Goal: Task Accomplishment & Management: Manage account settings

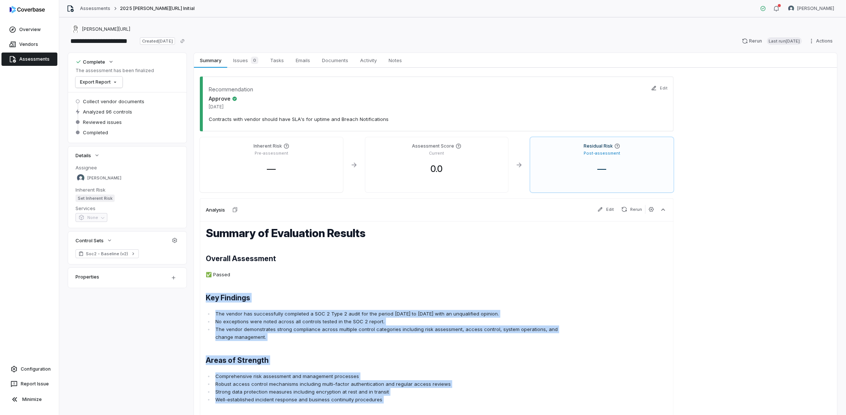
scroll to position [184, 0]
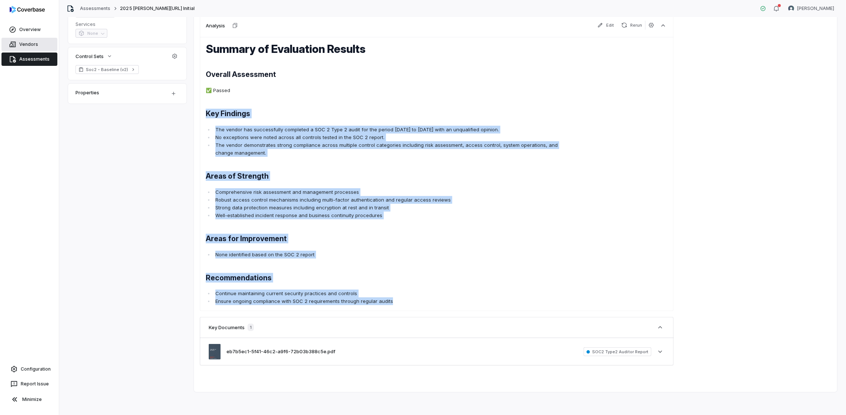
click at [22, 45] on link "Vendors" at bounding box center [29, 44] width 56 height 13
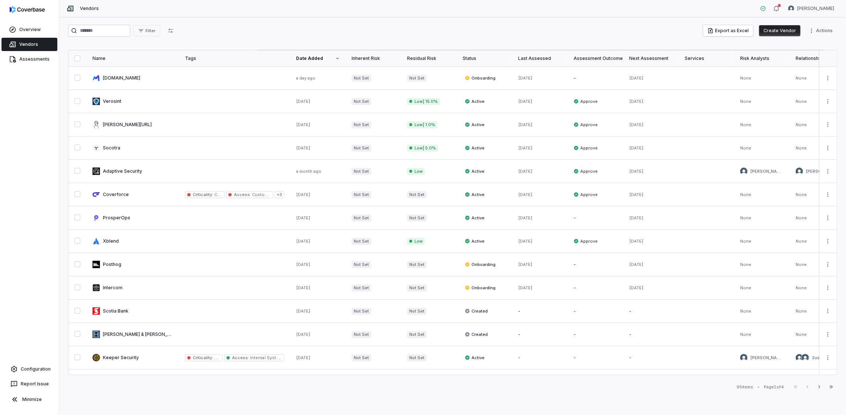
click at [782, 29] on button "Create Vendor" at bounding box center [779, 30] width 41 height 11
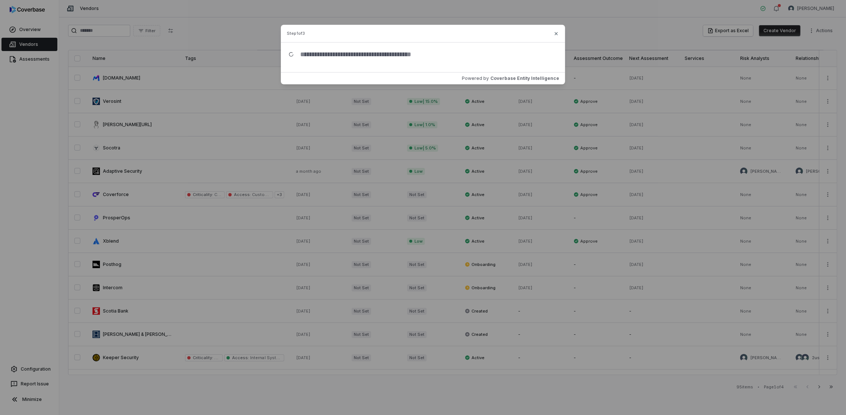
type input "*"
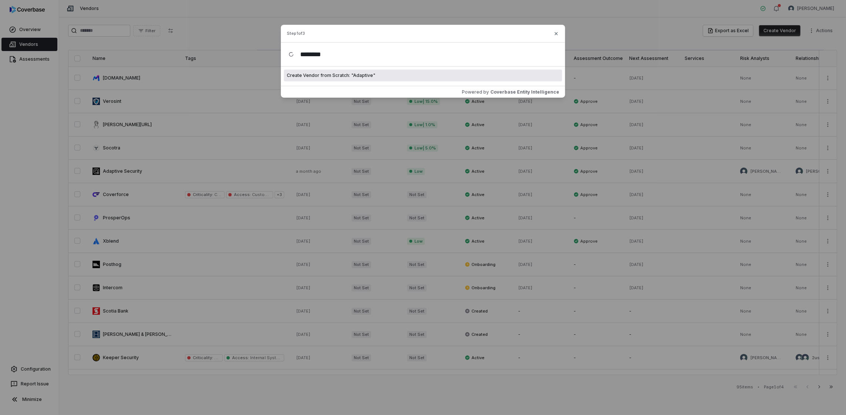
type input "********"
click at [349, 76] on span "Create Vendor from Scratch: " Adaptive "" at bounding box center [331, 76] width 88 height 6
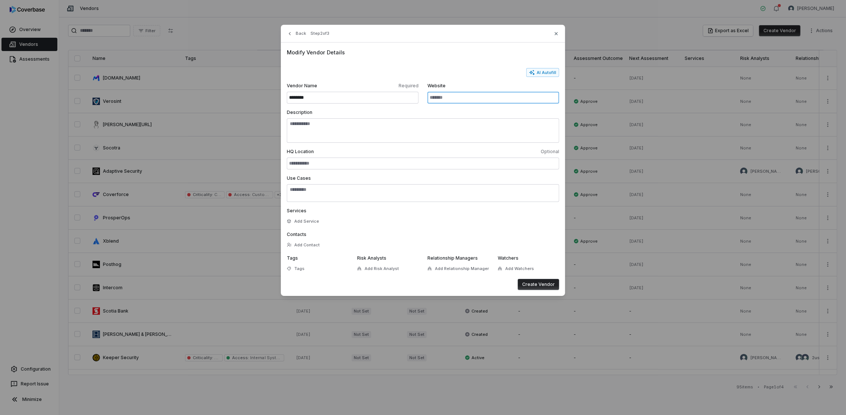
click at [446, 98] on input "Website" at bounding box center [494, 98] width 132 height 12
type input "**********"
click at [554, 35] on icon "button" at bounding box center [556, 34] width 6 height 6
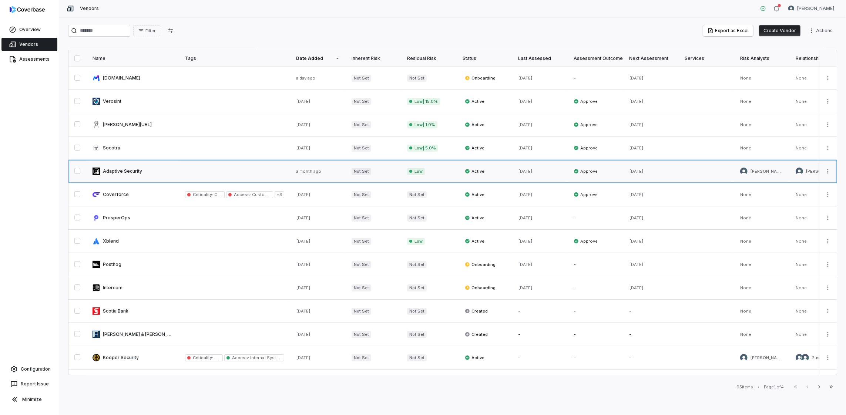
click at [121, 168] on link at bounding box center [133, 171] width 93 height 23
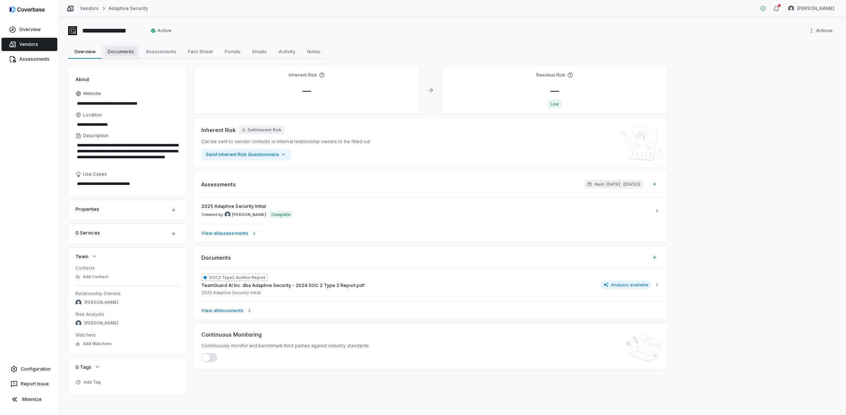
click at [132, 55] on span "Documents" at bounding box center [121, 52] width 32 height 10
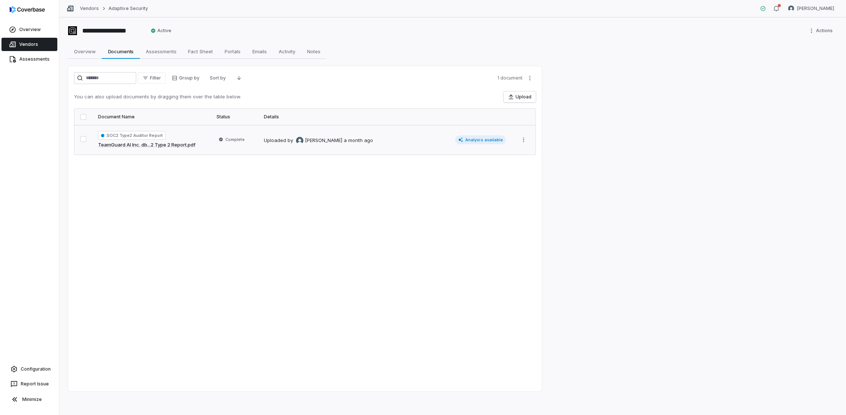
click at [180, 149] on td "SOC2 Type2 Auditor Report TeamGuard AI Inc. db...2 Type 2 Report.pdf" at bounding box center [151, 140] width 118 height 30
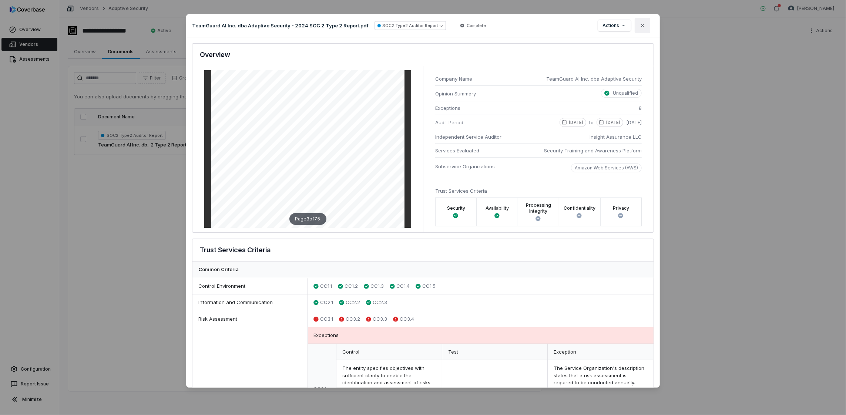
click at [642, 27] on icon "button" at bounding box center [643, 26] width 6 height 6
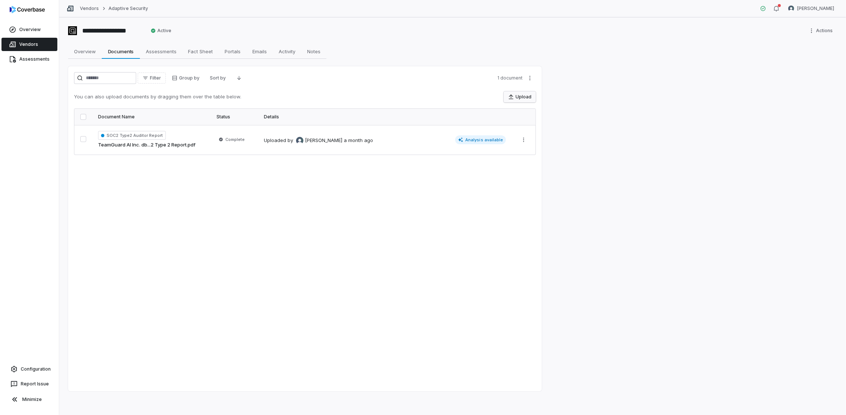
click at [522, 95] on button "Upload" at bounding box center [520, 96] width 32 height 11
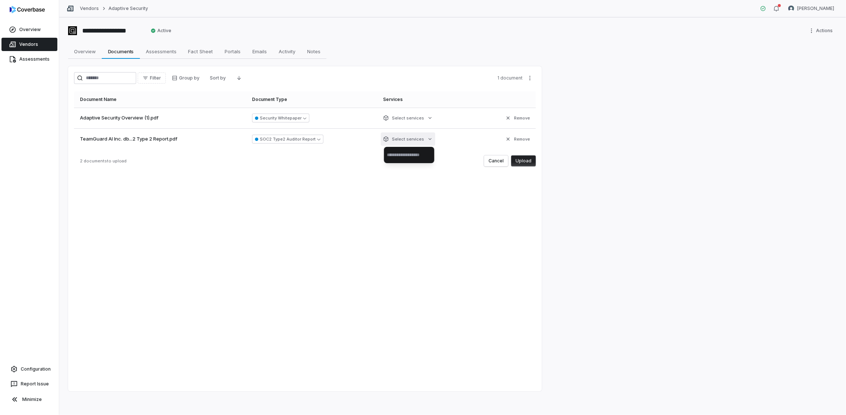
click at [426, 138] on html "**********" at bounding box center [423, 207] width 846 height 415
click at [328, 173] on html "**********" at bounding box center [423, 207] width 846 height 415
click at [420, 118] on html "**********" at bounding box center [423, 207] width 846 height 415
click at [255, 204] on html "**********" at bounding box center [423, 207] width 846 height 415
click at [530, 162] on button "Upload" at bounding box center [523, 160] width 25 height 11
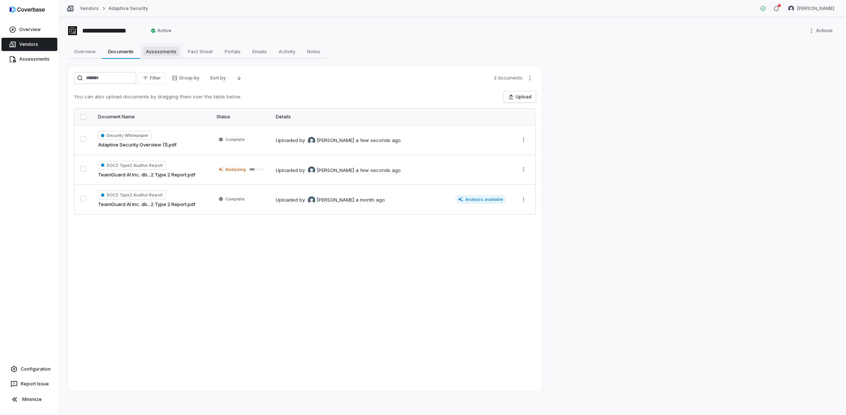
click at [167, 48] on span "Assessments" at bounding box center [161, 52] width 37 height 10
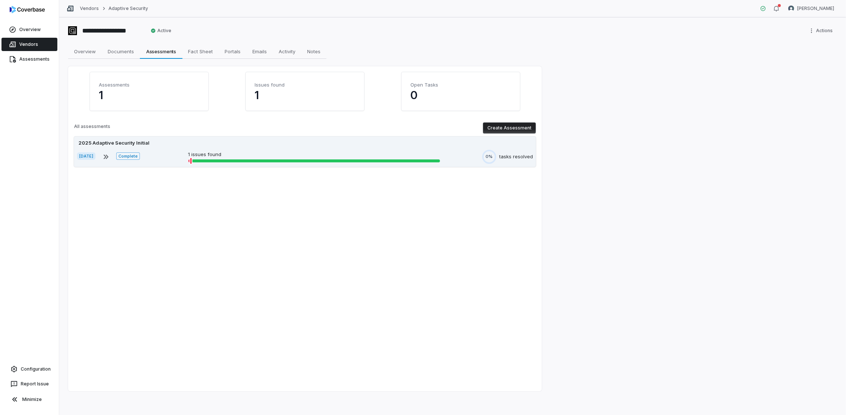
click at [244, 150] on div "[DATE] Complete 1 issues found 0% tasks resolved" at bounding box center [305, 157] width 456 height 14
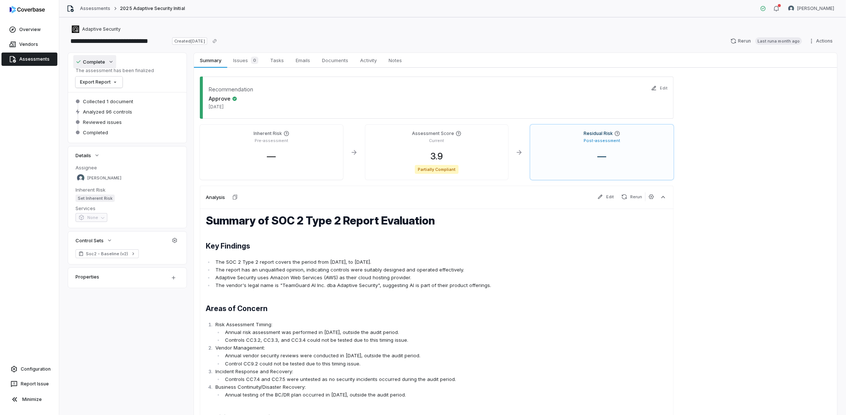
click at [111, 63] on icon "button" at bounding box center [111, 62] width 6 height 6
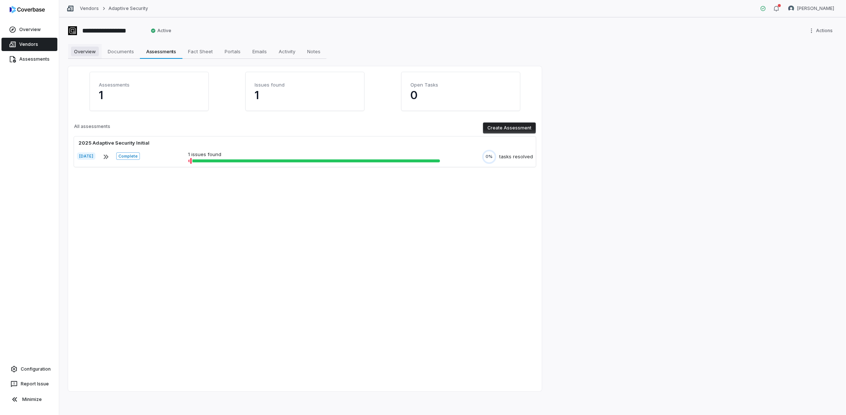
click at [93, 53] on span "Overview" at bounding box center [85, 52] width 28 height 10
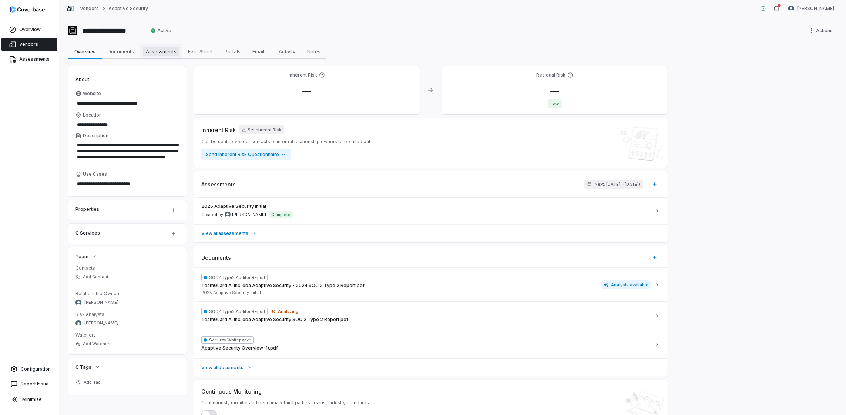
click at [151, 53] on span "Assessments" at bounding box center [161, 52] width 37 height 10
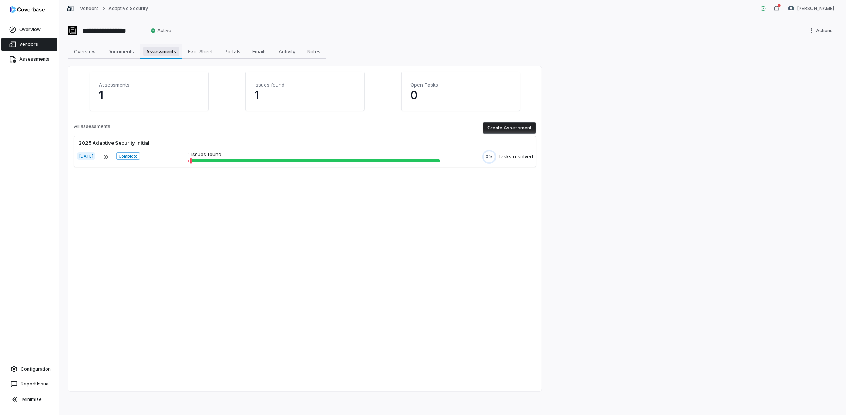
type textarea "*"
click at [516, 126] on button "Create Assessment" at bounding box center [509, 128] width 53 height 11
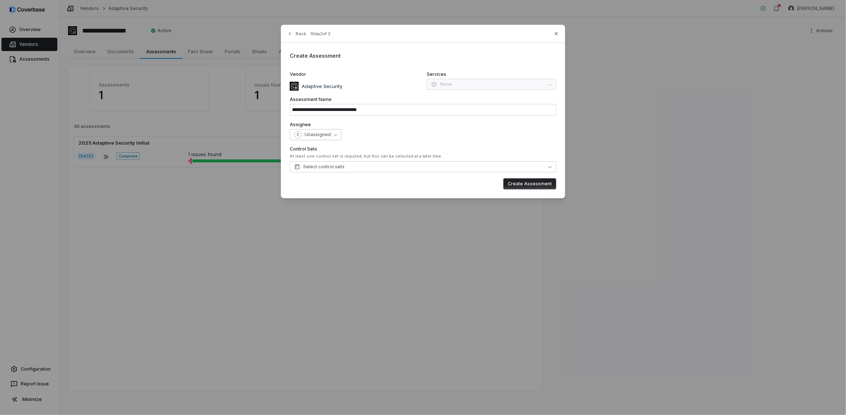
click at [331, 133] on button "Unassigned" at bounding box center [316, 134] width 52 height 11
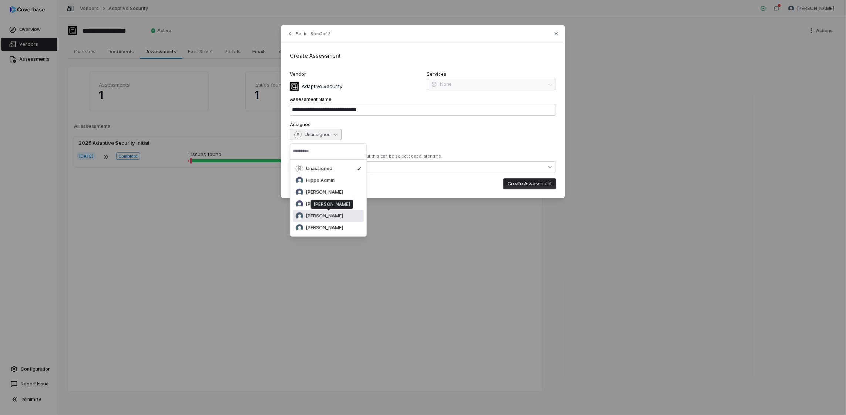
click at [343, 215] on div "[PERSON_NAME]" at bounding box center [328, 215] width 65 height 7
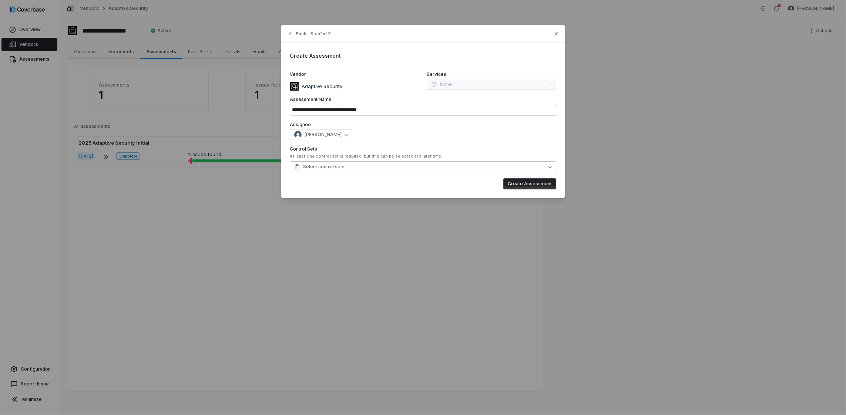
click at [329, 167] on span "Select control sets" at bounding box center [319, 167] width 50 height 6
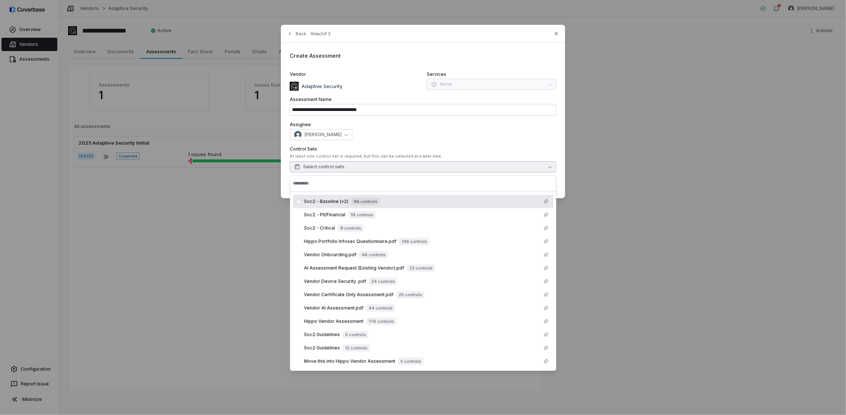
click at [352, 200] on span "96 controls" at bounding box center [365, 201] width 29 height 7
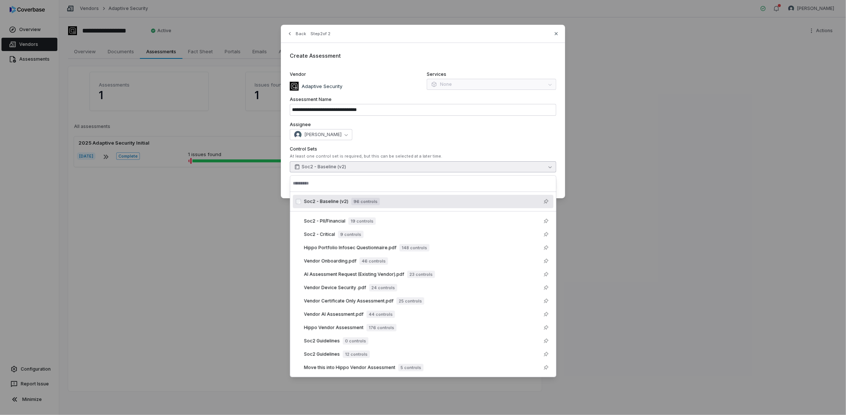
click at [505, 152] on div "Control Sets At least one control set is required, but this can be selected at …" at bounding box center [423, 159] width 267 height 26
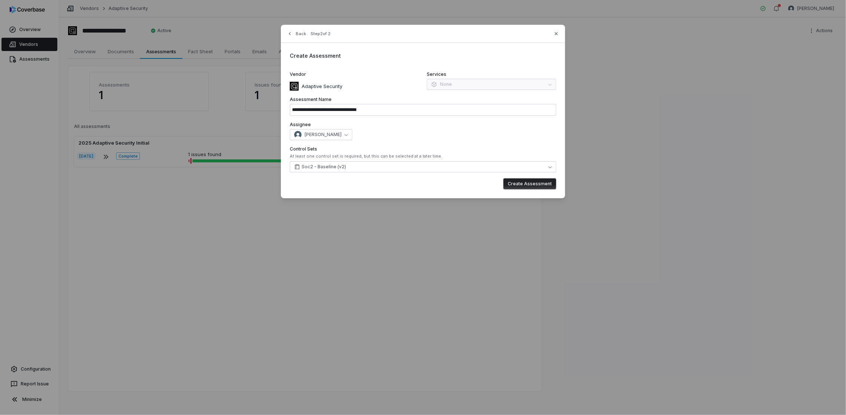
click at [524, 182] on button "Create Assessment" at bounding box center [529, 183] width 53 height 11
type input "**********"
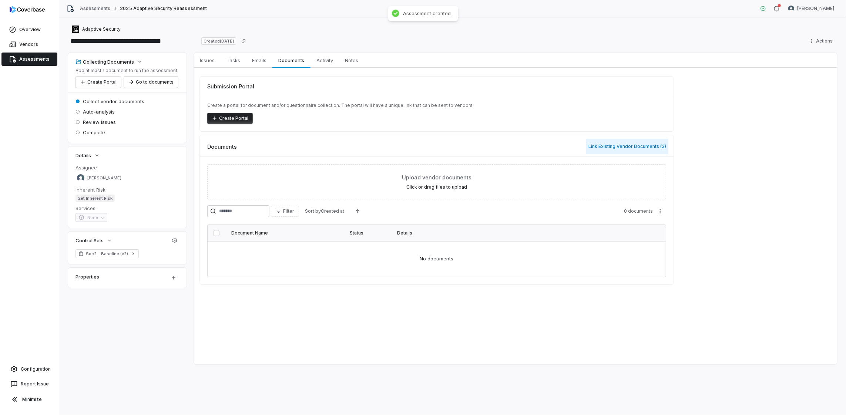
click at [608, 146] on button "Link Existing Vendor Documents ( 3 )" at bounding box center [627, 147] width 82 height 16
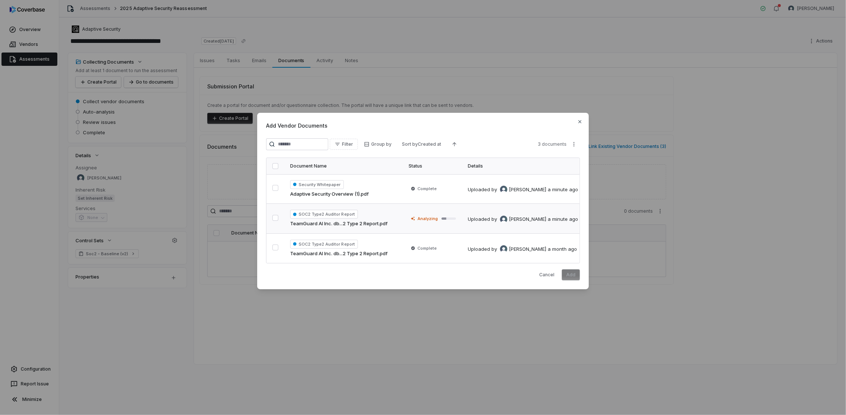
click at [277, 218] on button "button" at bounding box center [275, 218] width 6 height 6
click at [572, 274] on button "Add" at bounding box center [571, 274] width 18 height 11
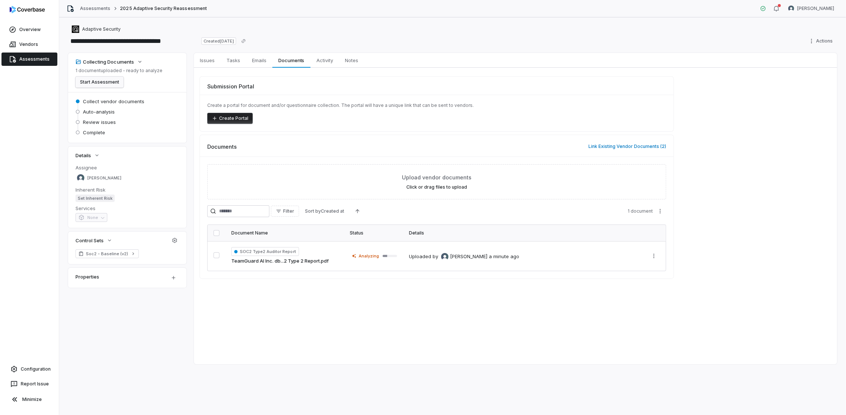
click at [96, 81] on button "Start Assessment" at bounding box center [100, 82] width 48 height 11
